Goal: Task Accomplishment & Management: Complete application form

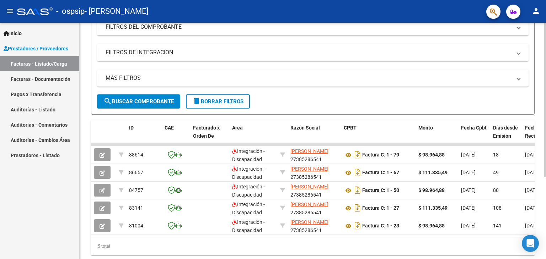
scroll to position [111, 0]
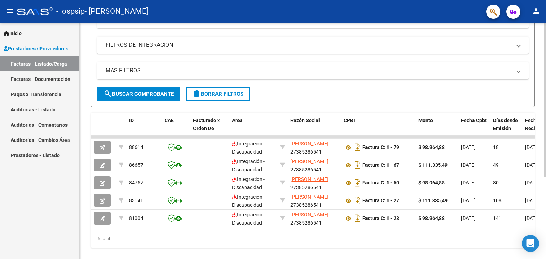
click at [539, 128] on div "Video tutorial PRESTADORES -> Listado de CPBTs Emitidos por Prestadores / Prove…" at bounding box center [314, 92] width 468 height 358
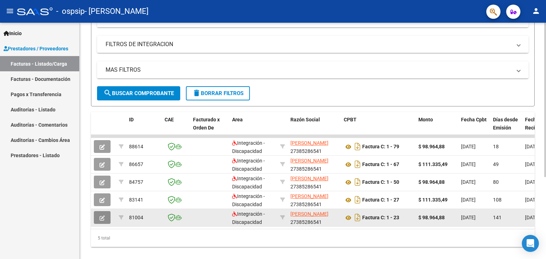
click at [102, 216] on icon "button" at bounding box center [102, 218] width 5 height 5
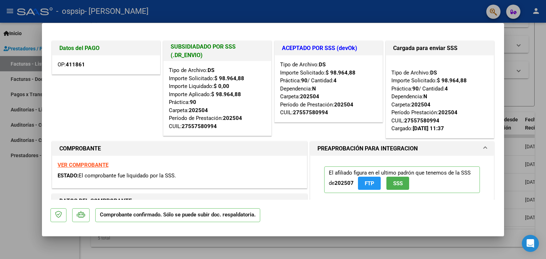
click at [9, 203] on div at bounding box center [273, 129] width 546 height 259
type input "$ 0,00"
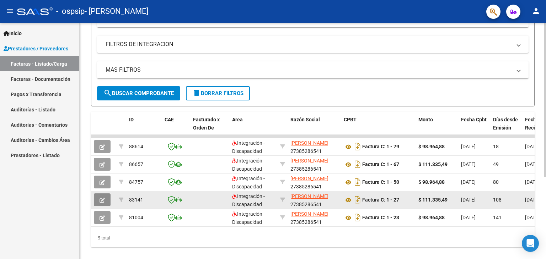
click at [104, 202] on icon "button" at bounding box center [102, 200] width 5 height 5
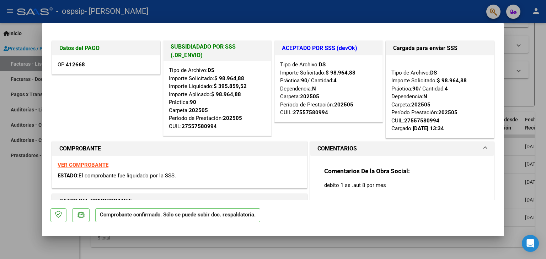
click at [16, 198] on div at bounding box center [273, 129] width 546 height 259
type input "$ 0,00"
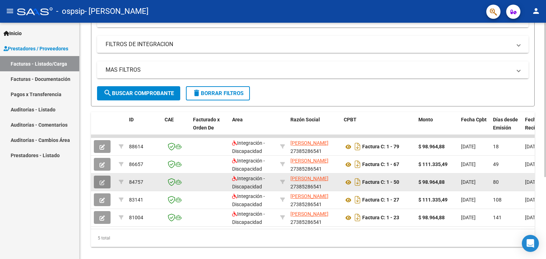
click at [102, 180] on icon "button" at bounding box center [102, 182] width 5 height 5
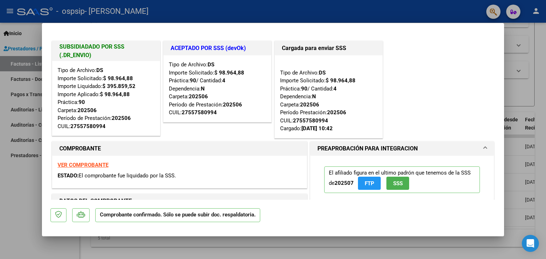
click at [16, 188] on div at bounding box center [273, 129] width 546 height 259
type input "$ 0,00"
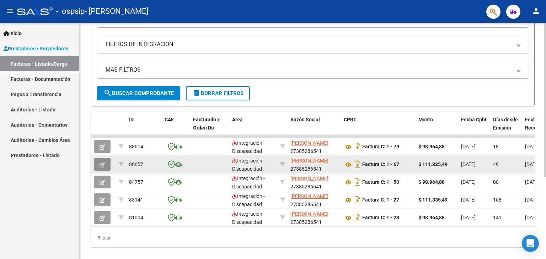
click at [101, 162] on icon "button" at bounding box center [102, 164] width 5 height 5
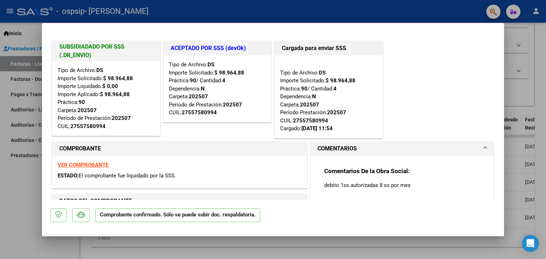
click at [21, 177] on div at bounding box center [273, 129] width 546 height 259
type input "$ 0,00"
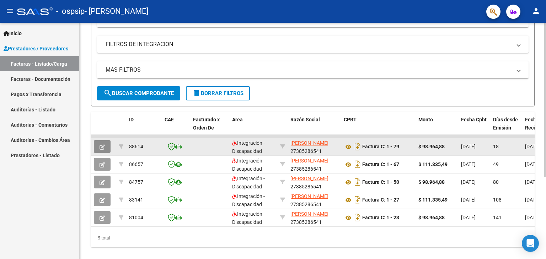
click at [100, 146] on icon "button" at bounding box center [102, 147] width 5 height 5
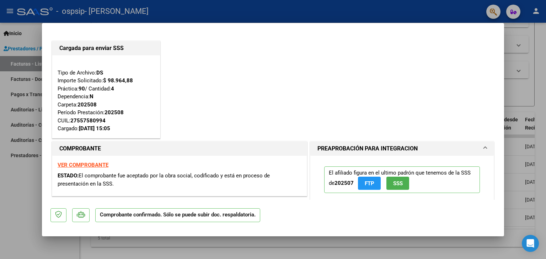
click at [9, 180] on div at bounding box center [273, 129] width 546 height 259
type input "$ 0,00"
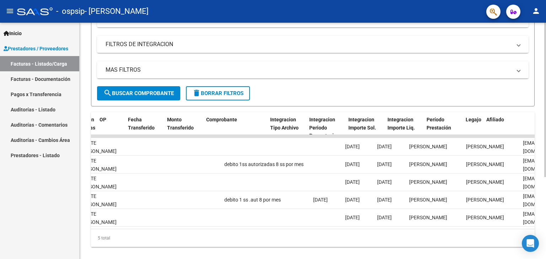
scroll to position [0, 0]
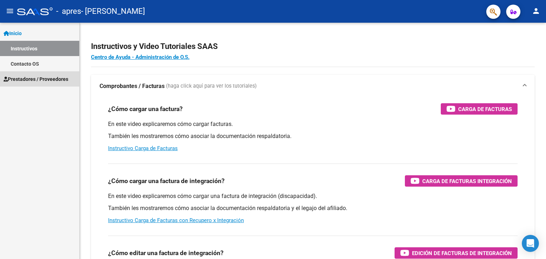
click at [55, 78] on span "Prestadores / Proveedores" at bounding box center [36, 79] width 65 height 8
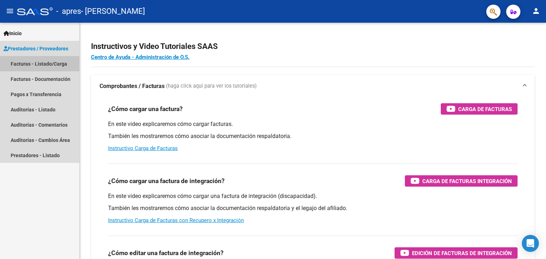
click at [32, 67] on link "Facturas - Listado/Carga" at bounding box center [39, 63] width 79 height 15
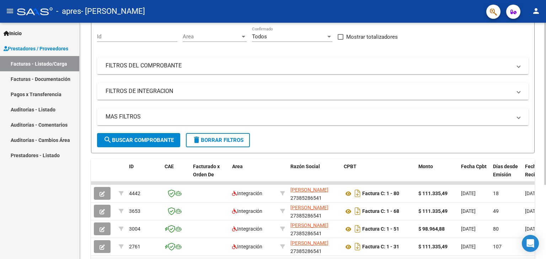
scroll to position [71, 0]
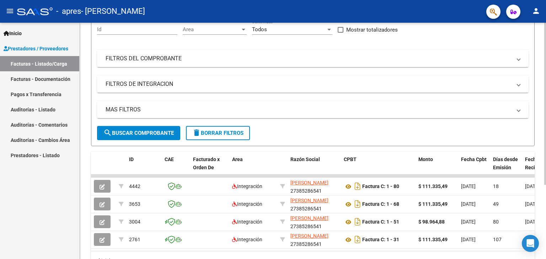
click at [545, 94] on div at bounding box center [545, 155] width 2 height 162
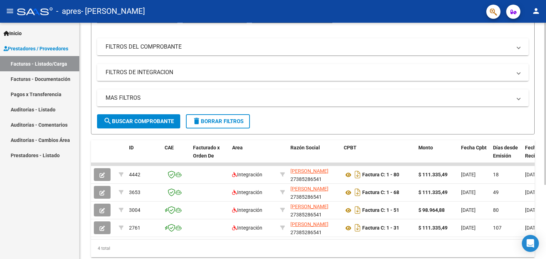
click at [545, 102] on div at bounding box center [545, 163] width 2 height 162
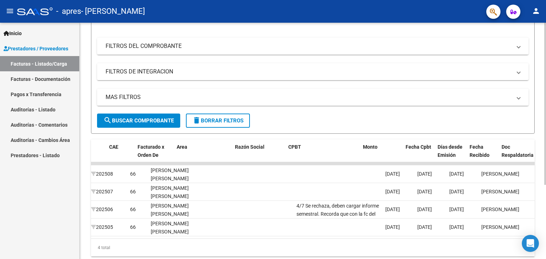
scroll to position [0, 0]
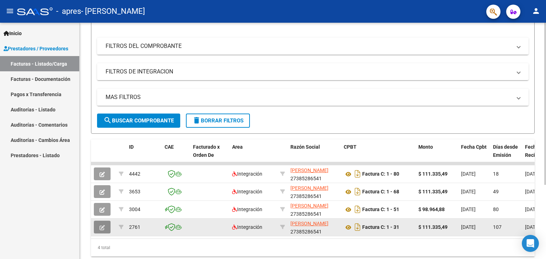
click at [102, 226] on icon "button" at bounding box center [102, 227] width 5 height 5
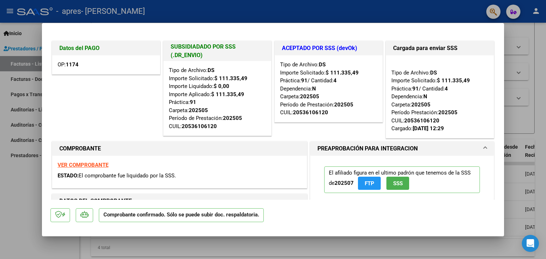
click at [19, 197] on div at bounding box center [273, 129] width 546 height 259
type input "$ 0,00"
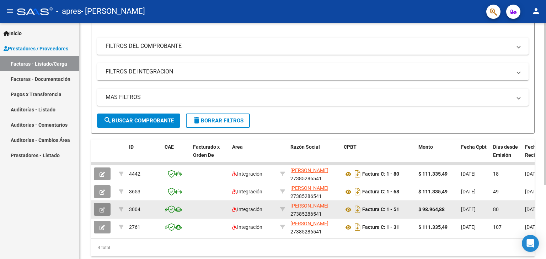
click at [98, 209] on button "button" at bounding box center [102, 209] width 17 height 13
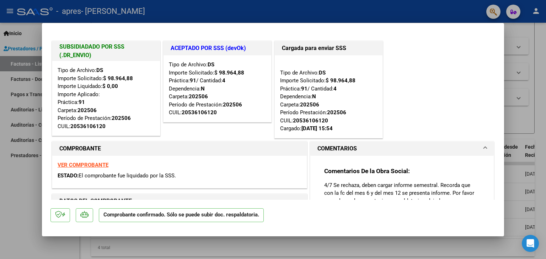
click at [27, 187] on div at bounding box center [273, 129] width 546 height 259
type input "$ 0,00"
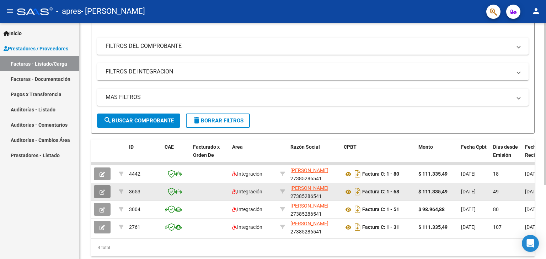
click at [102, 195] on button "button" at bounding box center [102, 191] width 17 height 13
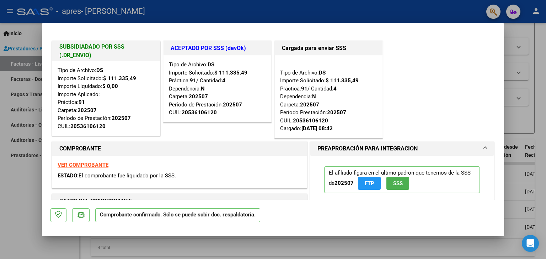
click at [23, 194] on div at bounding box center [273, 129] width 546 height 259
type input "$ 0,00"
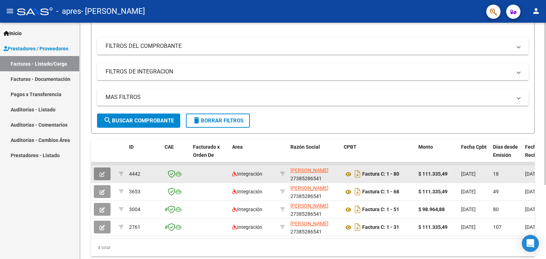
click at [103, 172] on icon "button" at bounding box center [102, 174] width 5 height 5
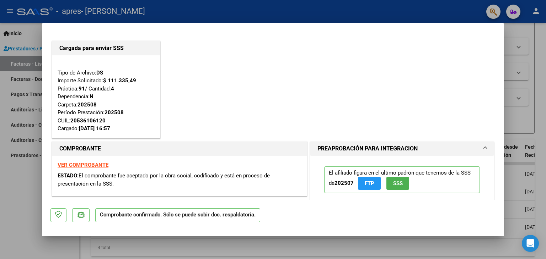
click at [1, 192] on div at bounding box center [273, 129] width 546 height 259
type input "$ 0,00"
